Goal: Find specific page/section: Find specific page/section

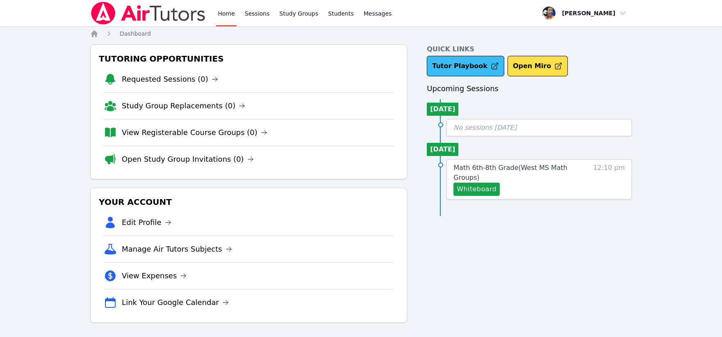
click at [295, 70] on link "Tutor Playbook" at bounding box center [465, 66] width 77 height 20
